Goal: Task Accomplishment & Management: Use online tool/utility

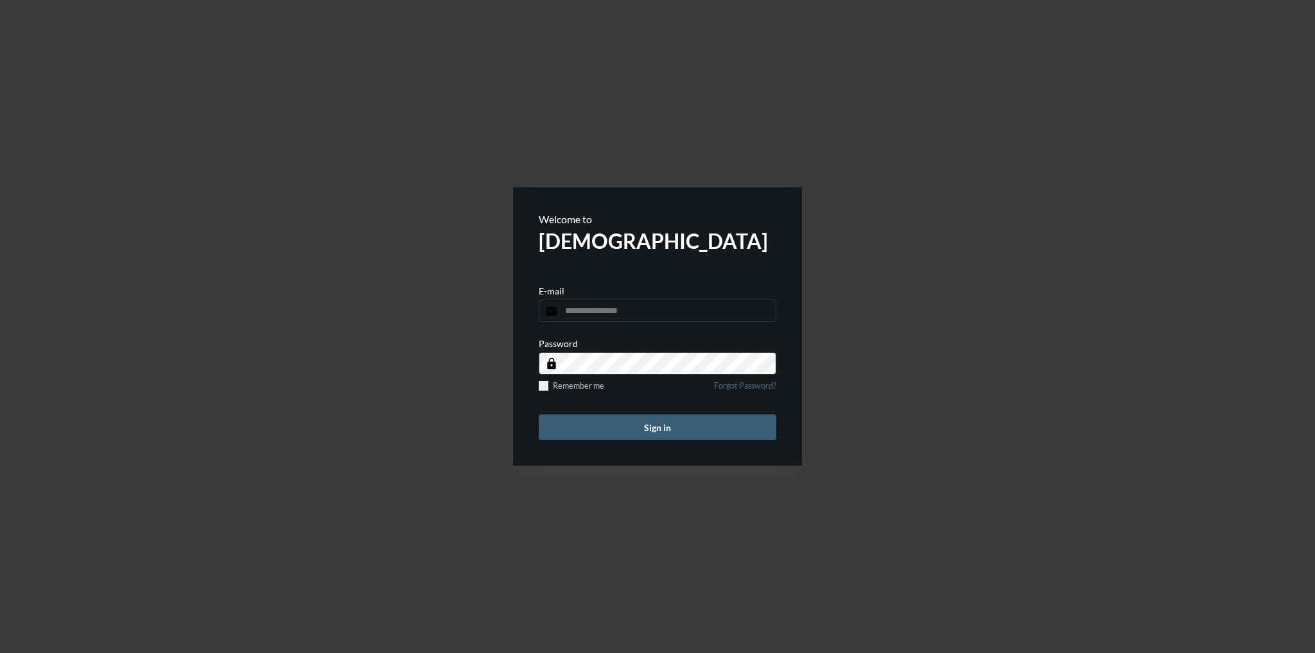
click at [612, 311] on input "email" at bounding box center [658, 311] width 238 height 22
type input "**********"
click at [539, 415] on button "Sign in" at bounding box center [658, 428] width 238 height 26
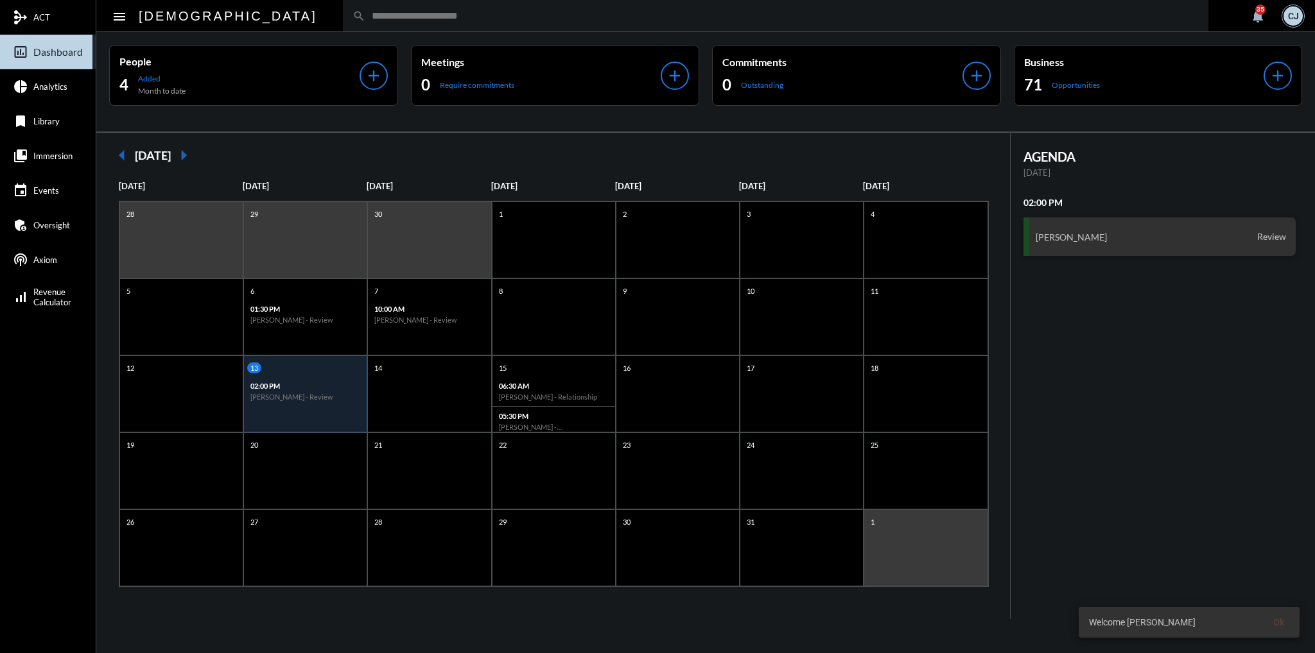
click at [472, 21] on input "text" at bounding box center [781, 15] width 833 height 11
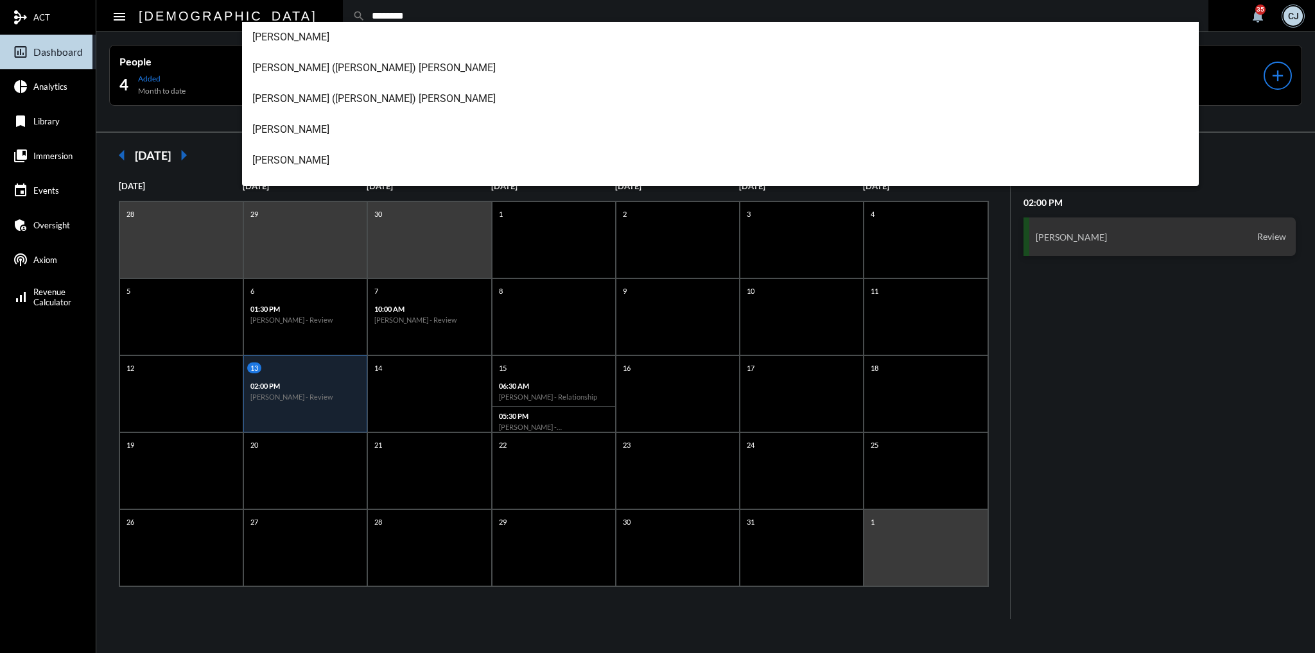
scroll to position [85, 0]
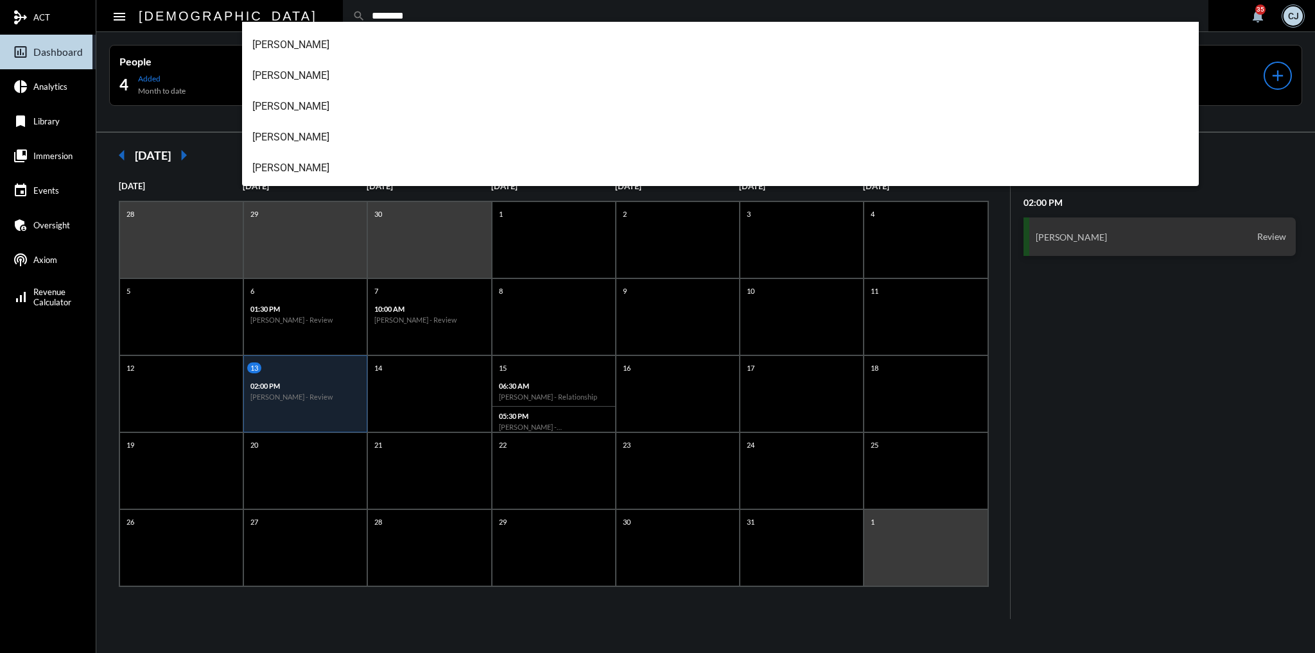
type input "********"
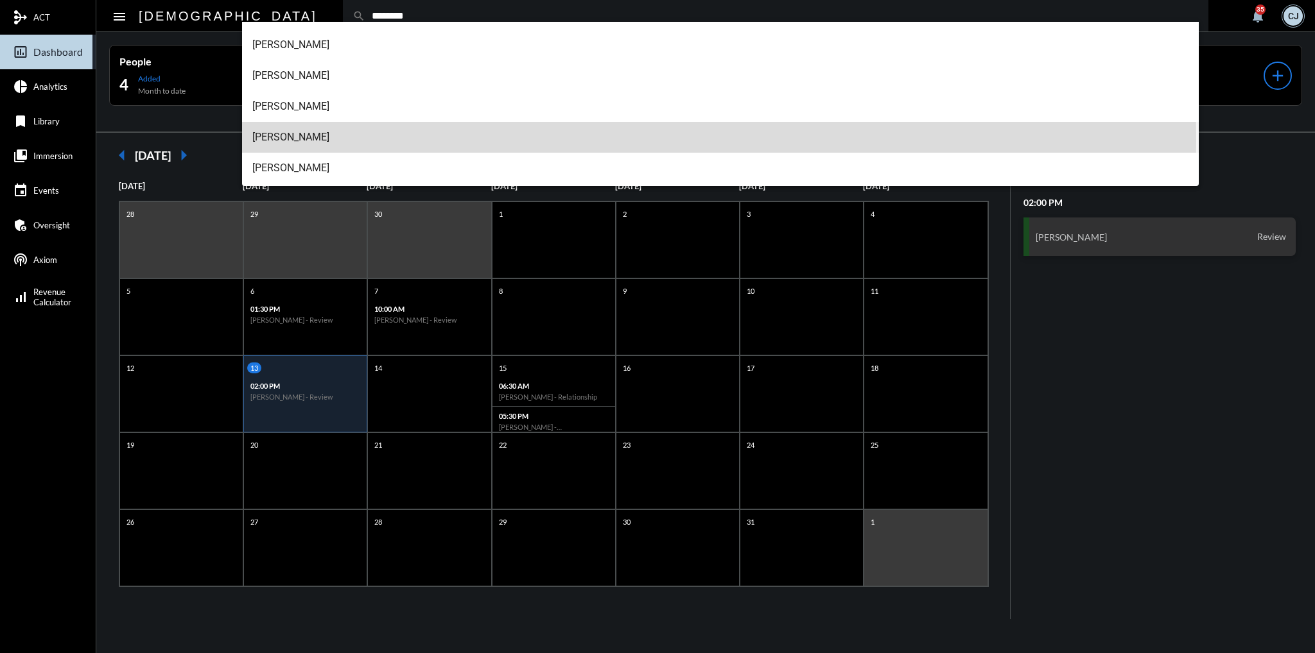
click at [327, 141] on span "Richard Ferrucci" at bounding box center [720, 137] width 937 height 31
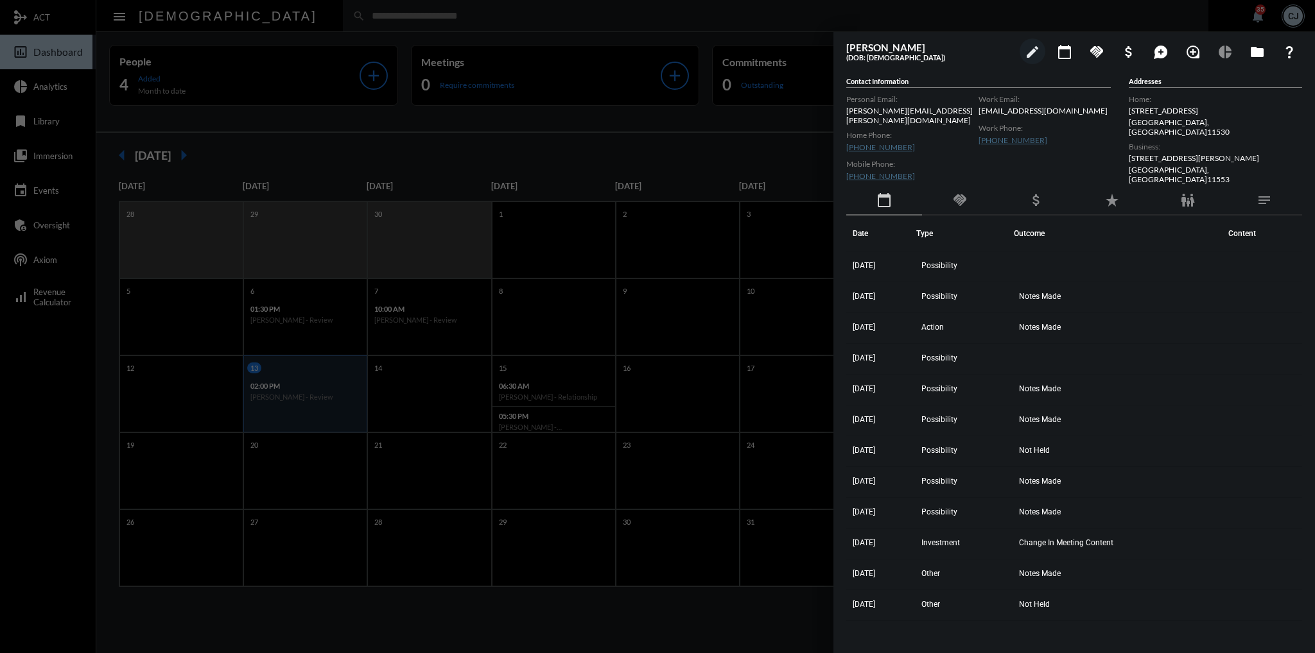
click at [80, 121] on div at bounding box center [657, 326] width 1315 height 653
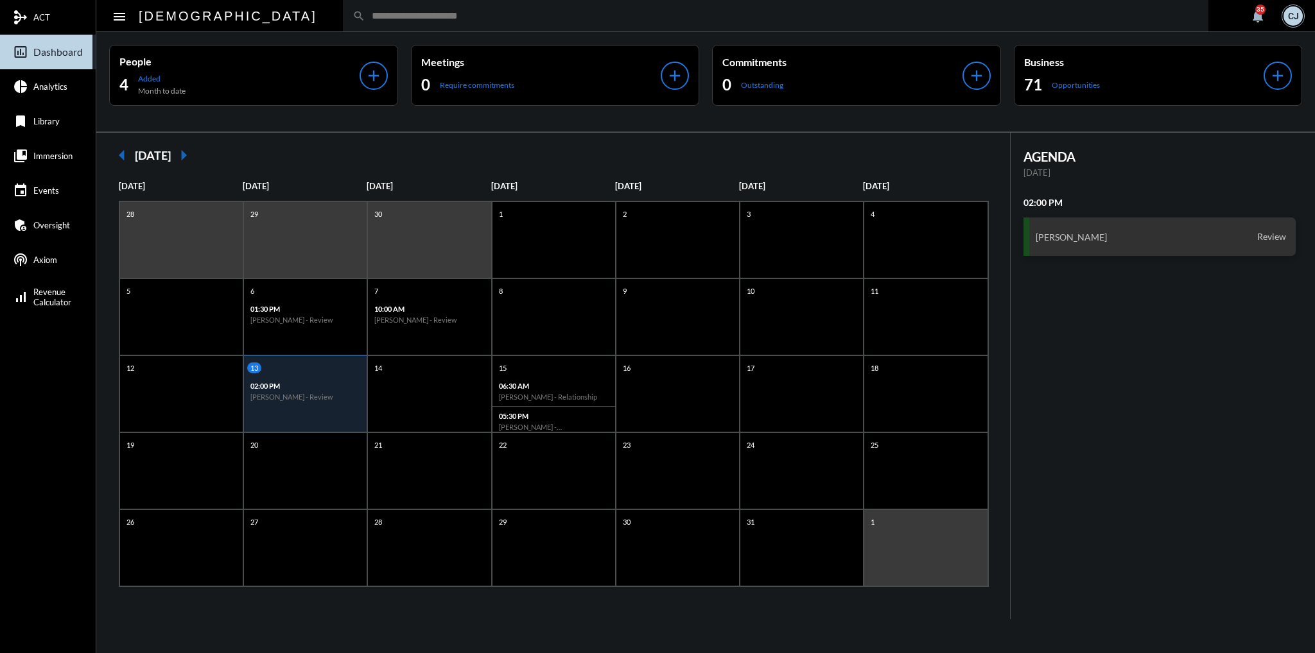
click at [47, 158] on span "Immersion" at bounding box center [52, 156] width 39 height 10
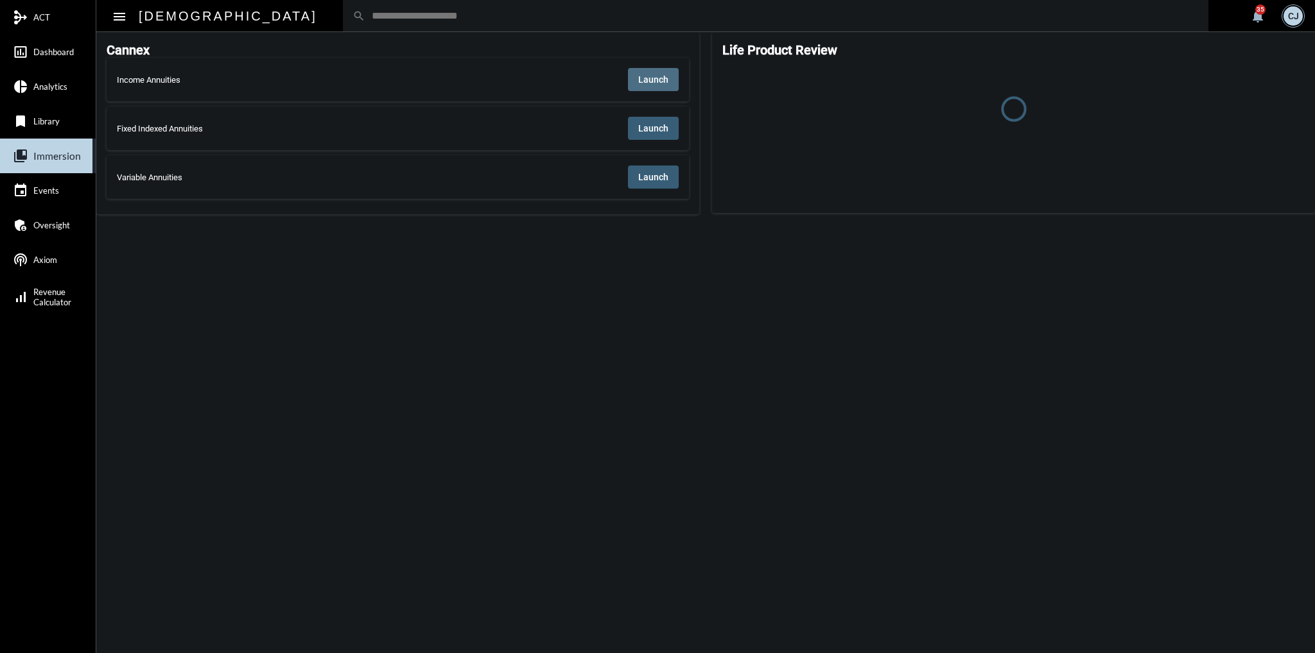
click at [660, 85] on button "Launch" at bounding box center [653, 79] width 51 height 23
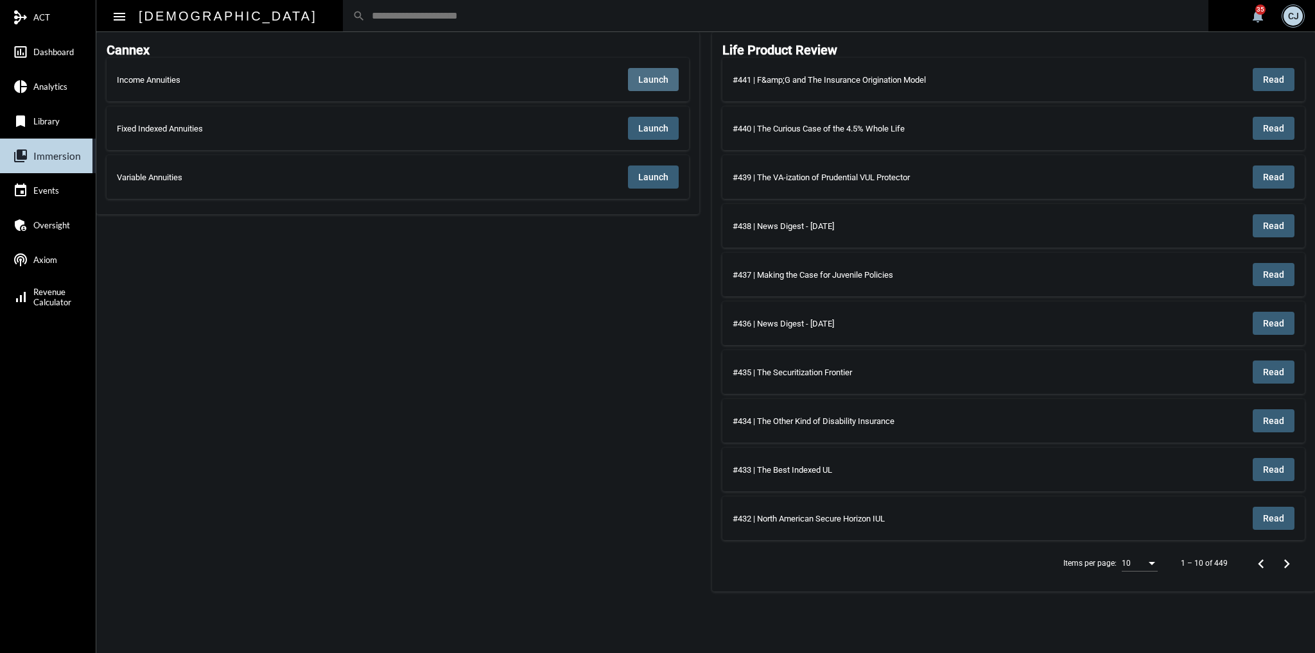
click at [643, 83] on span "Launch" at bounding box center [653, 79] width 30 height 10
